Goal: Transaction & Acquisition: Purchase product/service

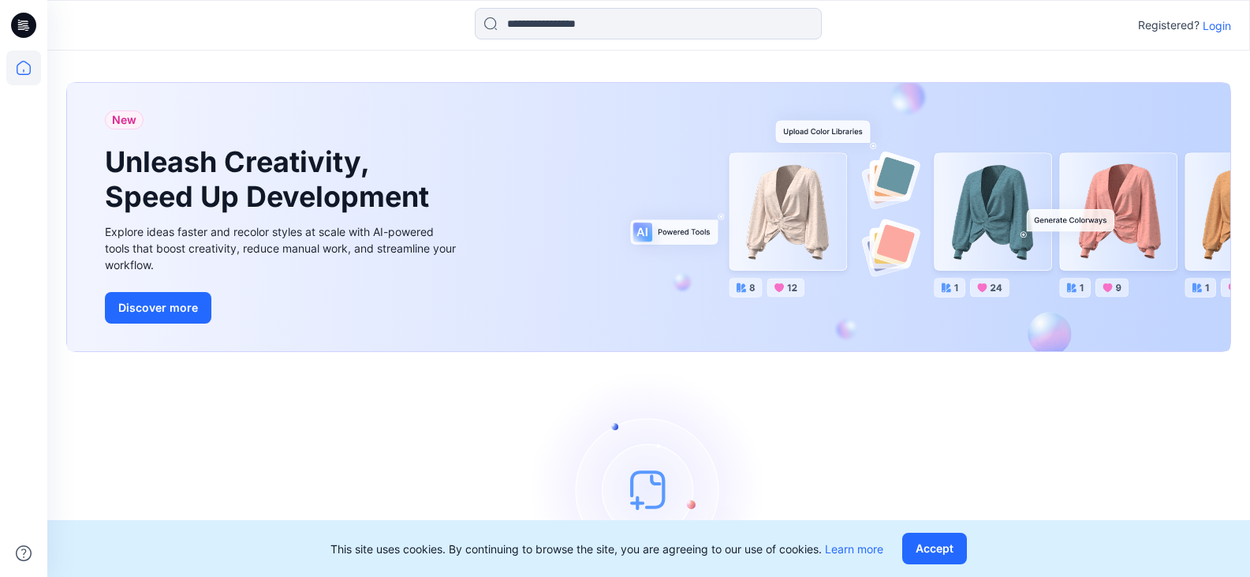
click at [1220, 22] on p "Login" at bounding box center [1217, 25] width 28 height 17
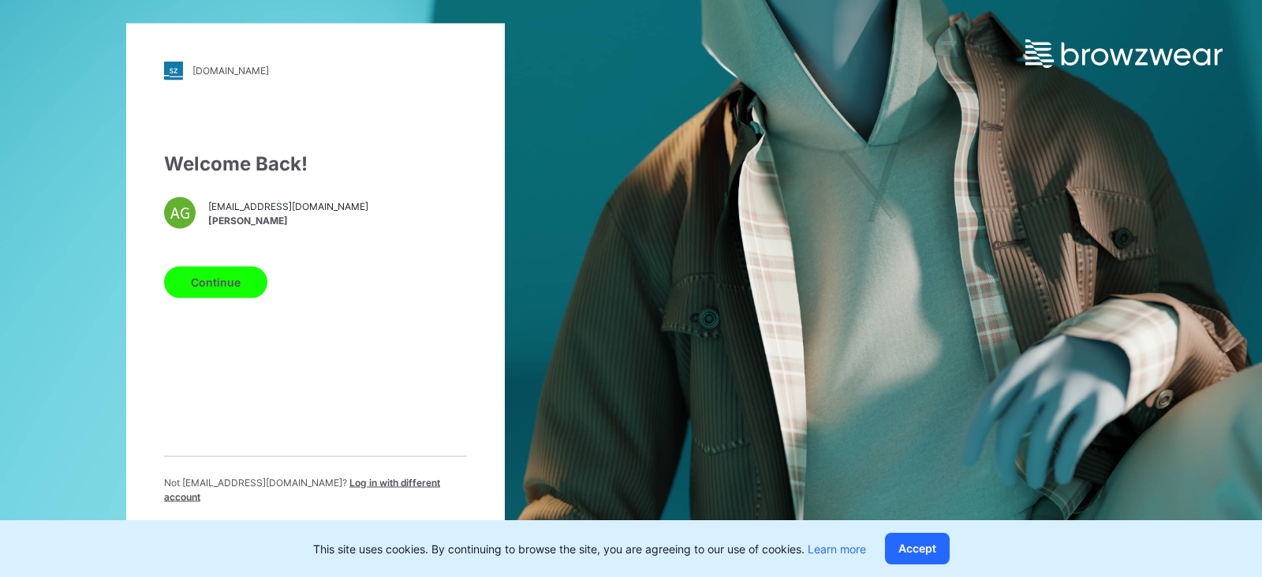
click at [192, 289] on button "Continue" at bounding box center [215, 282] width 103 height 32
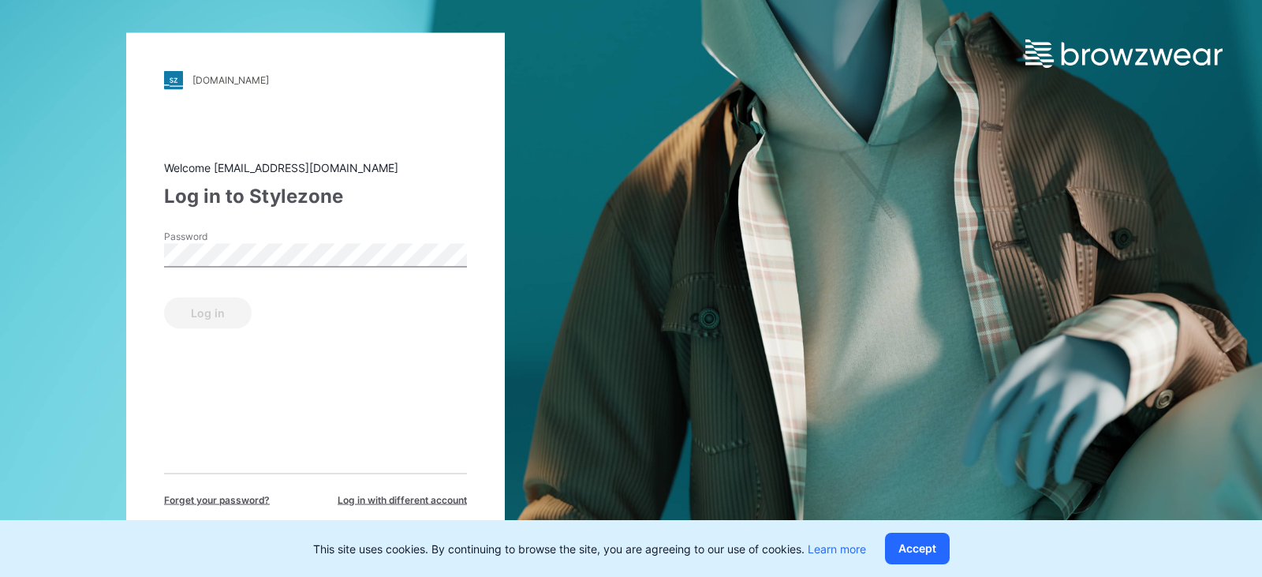
click at [220, 240] on label "Password" at bounding box center [219, 236] width 110 height 14
click at [229, 326] on button "Log in" at bounding box center [208, 313] width 88 height 32
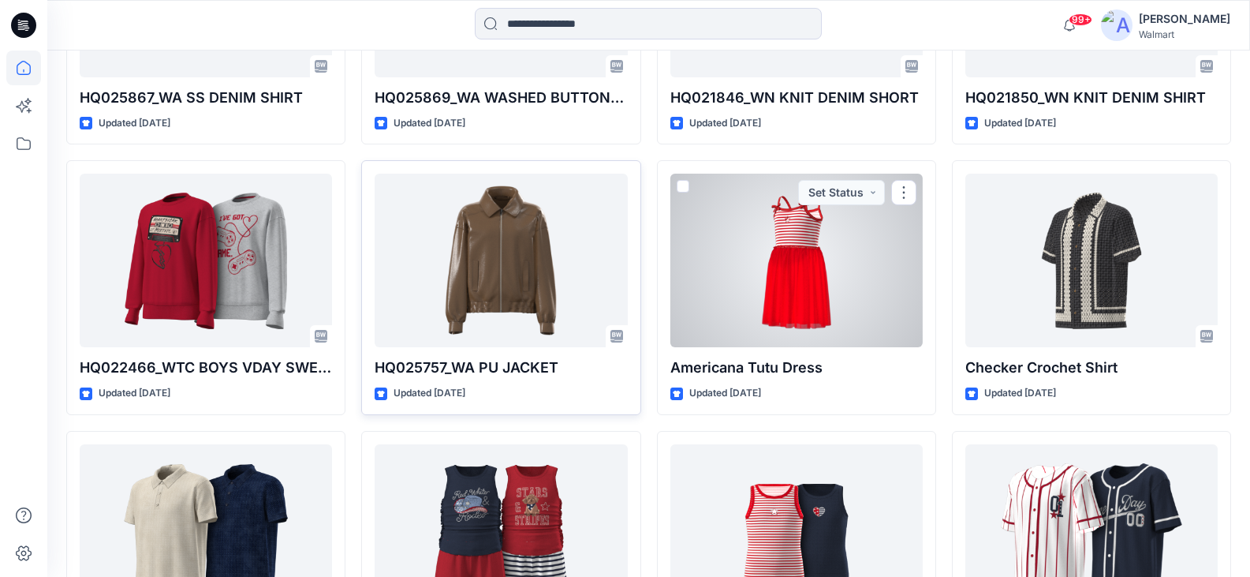
scroll to position [2832, 0]
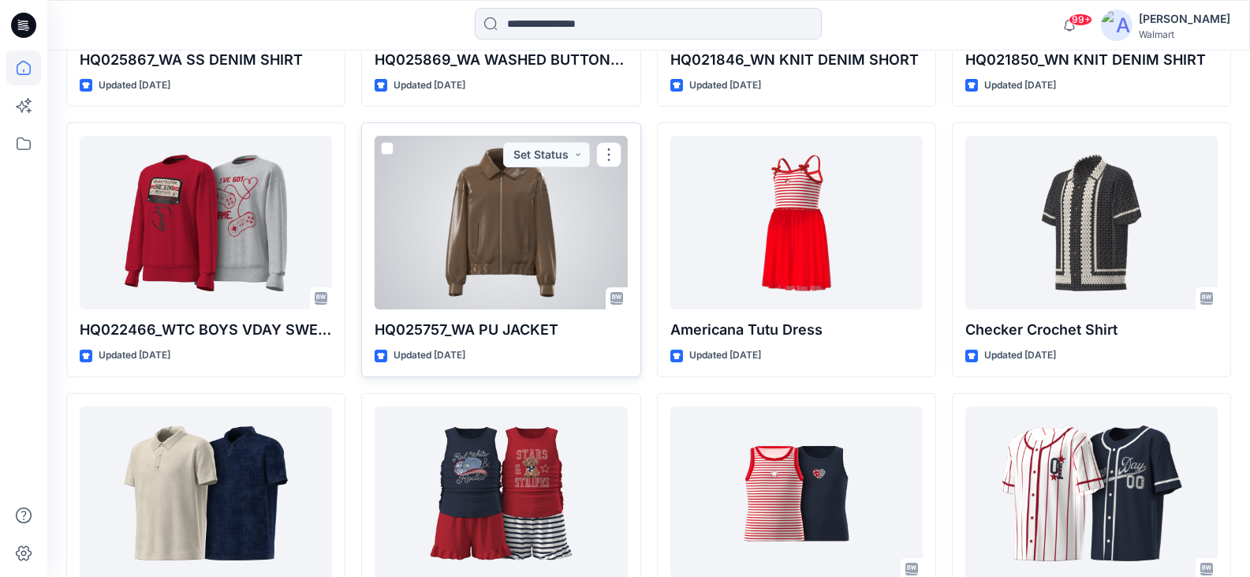
click at [572, 269] on div at bounding box center [501, 223] width 252 height 174
